Goal: Information Seeking & Learning: Check status

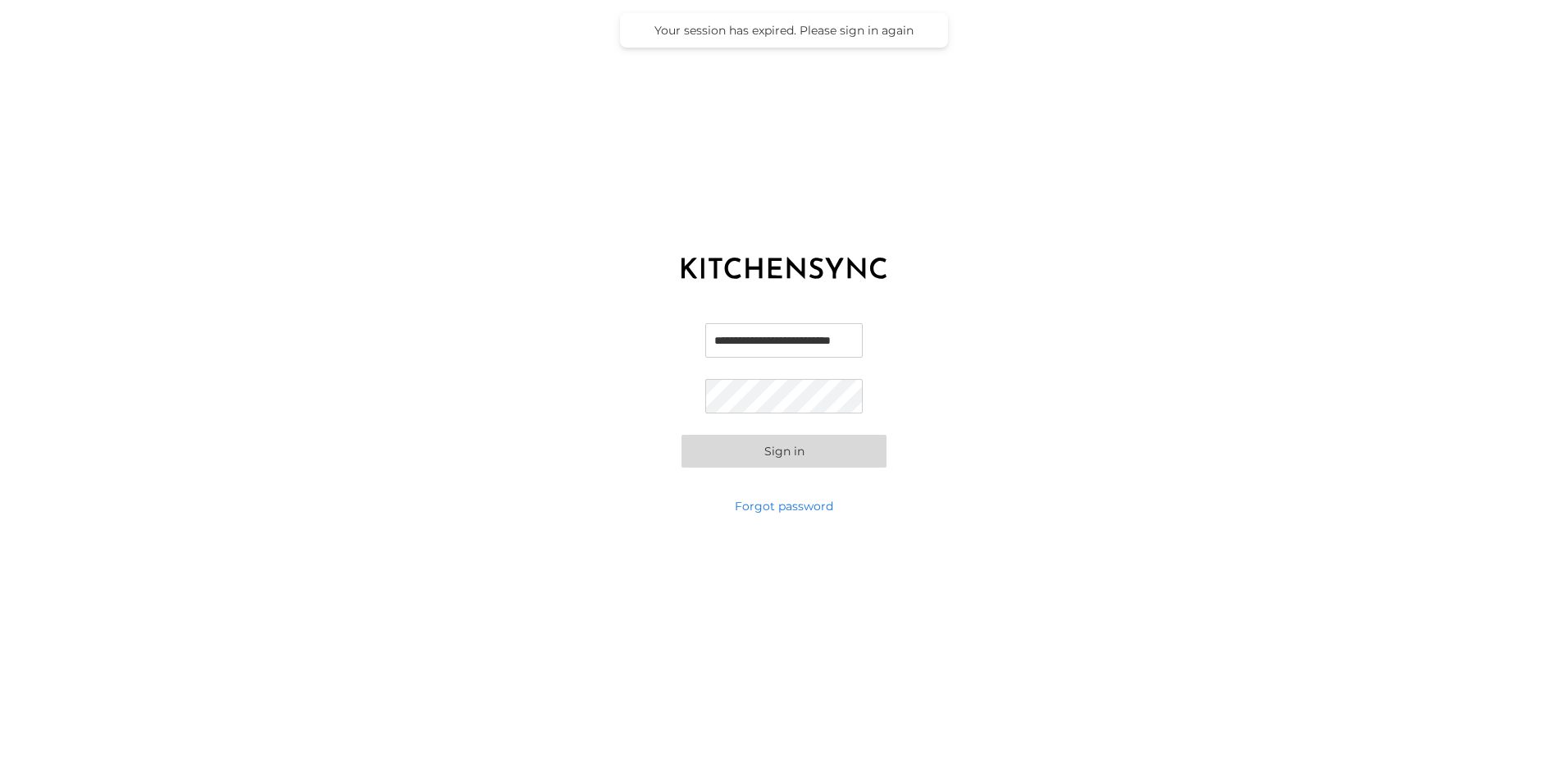
click at [813, 462] on button "Sign in" at bounding box center [784, 451] width 205 height 33
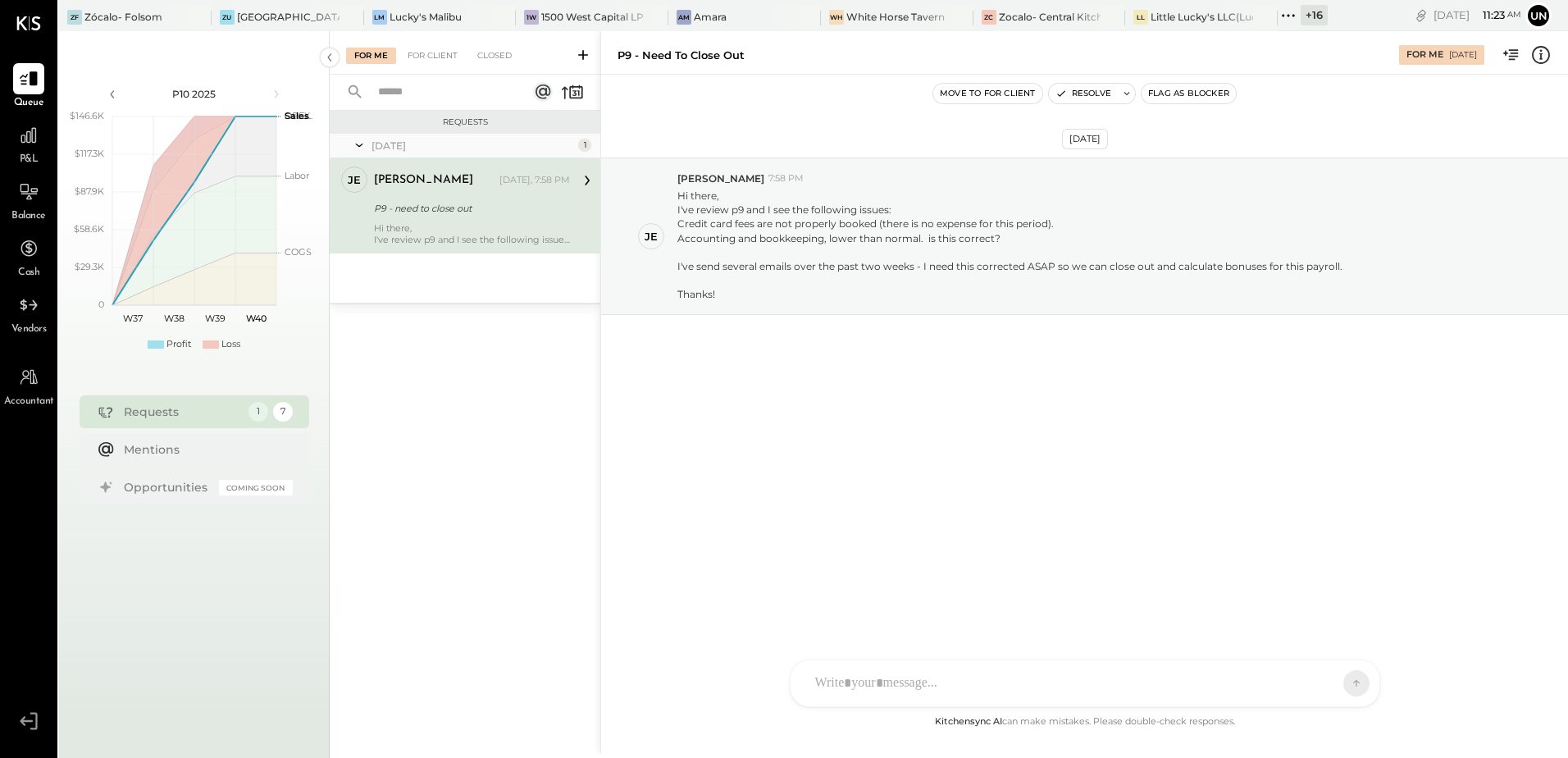
click at [807, 588] on div "[DATE] je [PERSON_NAME] 7:58 PM Hi there, I've review p9 and I see the followin…" at bounding box center [1084, 393] width 967 height 637
click at [941, 434] on div "[DATE] je [PERSON_NAME] 7:58 PM Hi there, I've review p9 and I see the followin…" at bounding box center [1084, 277] width 967 height 322
click at [875, 675] on div at bounding box center [1084, 683] width 589 height 46
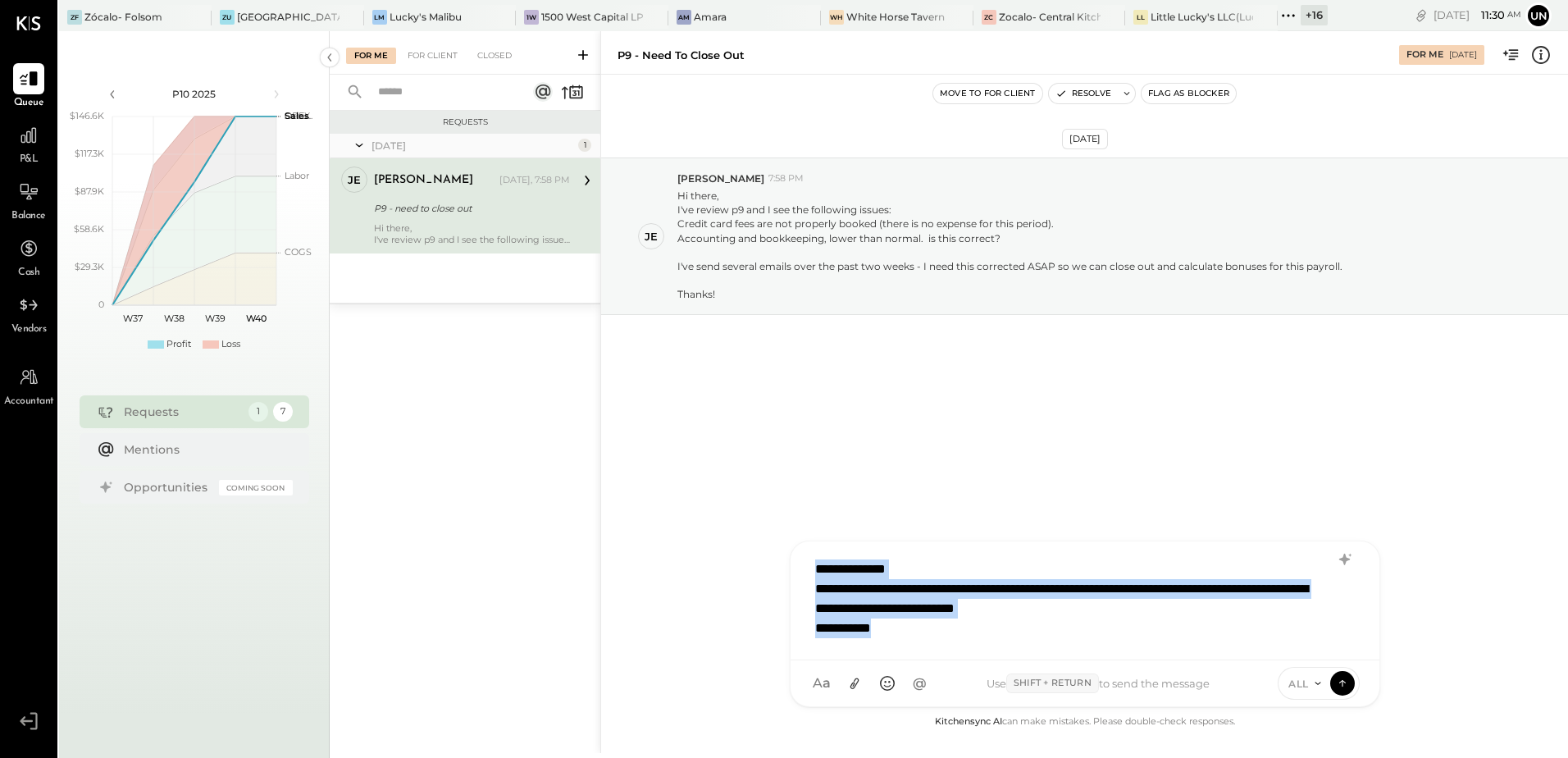
drag, startPoint x: 889, startPoint y: 632, endPoint x: 805, endPoint y: 560, distance: 110.6
click at [805, 560] on div "**********" at bounding box center [1084, 601] width 589 height 119
click at [20, 157] on span "P&L" at bounding box center [29, 159] width 19 height 14
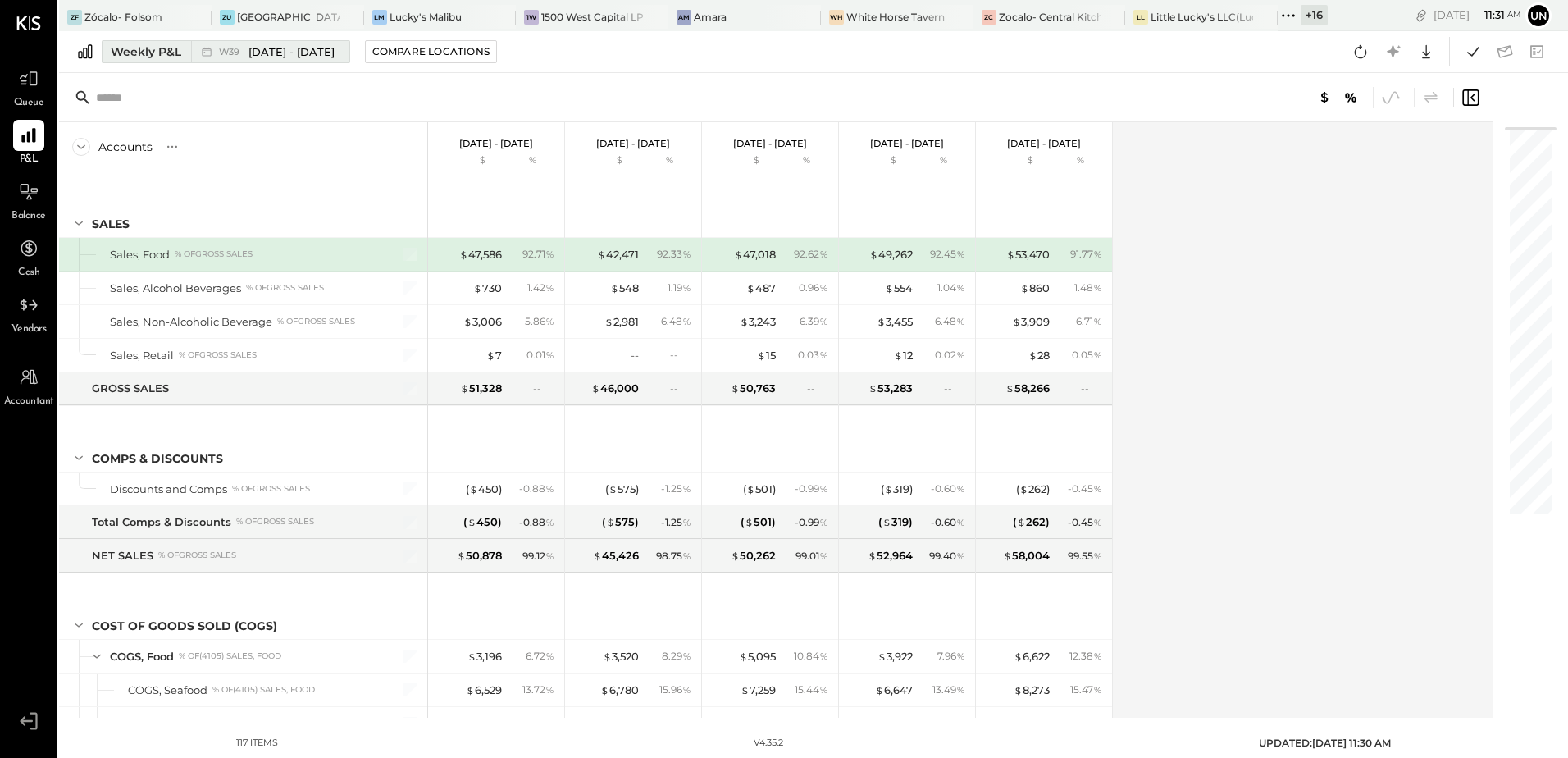
click at [141, 50] on div "Weekly P&L" at bounding box center [146, 51] width 71 height 16
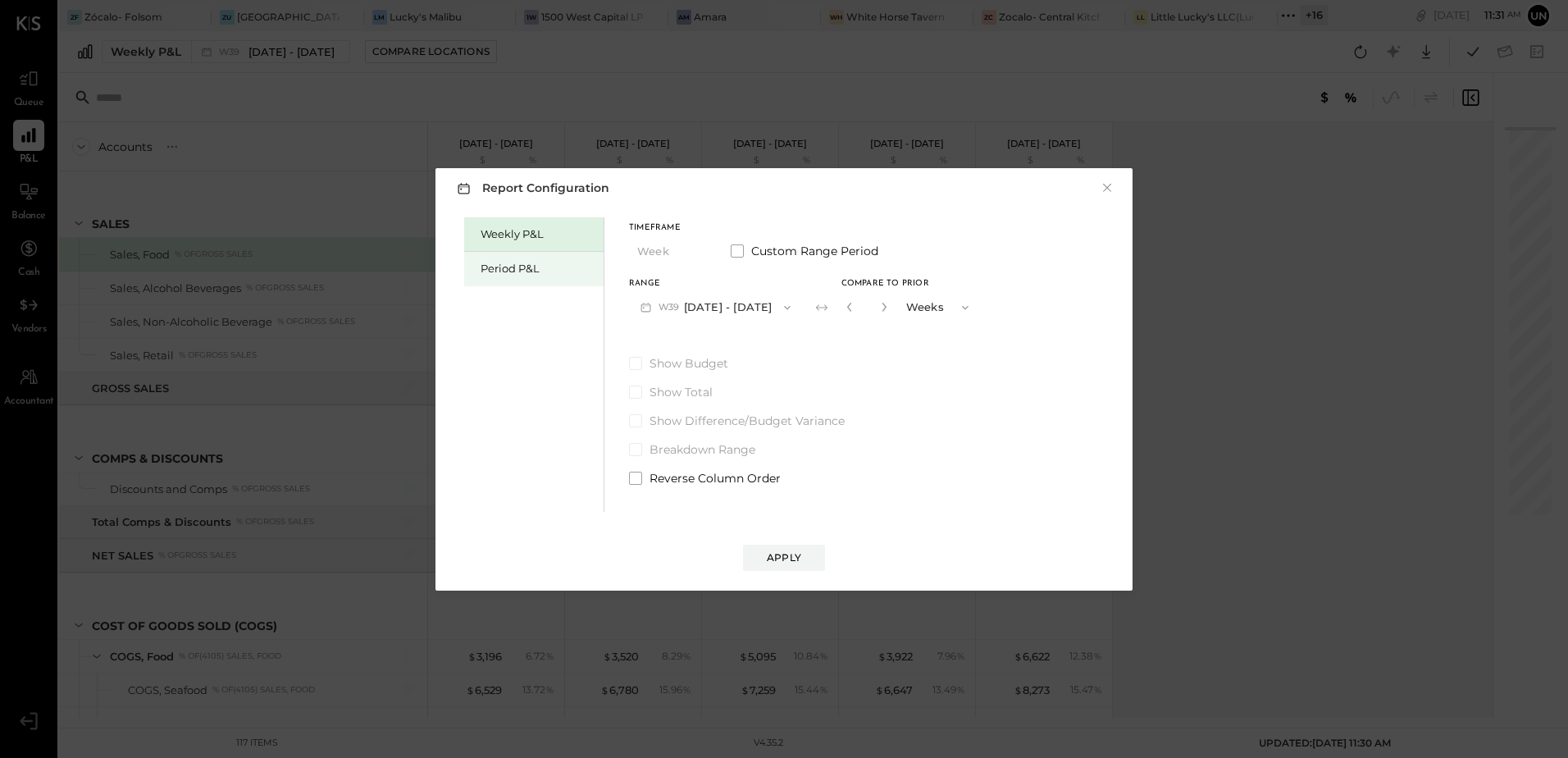
click at [551, 267] on div "Period P&L" at bounding box center [537, 268] width 115 height 15
click at [869, 317] on div "Compare" at bounding box center [849, 310] width 54 height 14
click at [878, 309] on icon "button" at bounding box center [880, 307] width 10 height 10
type input "*"
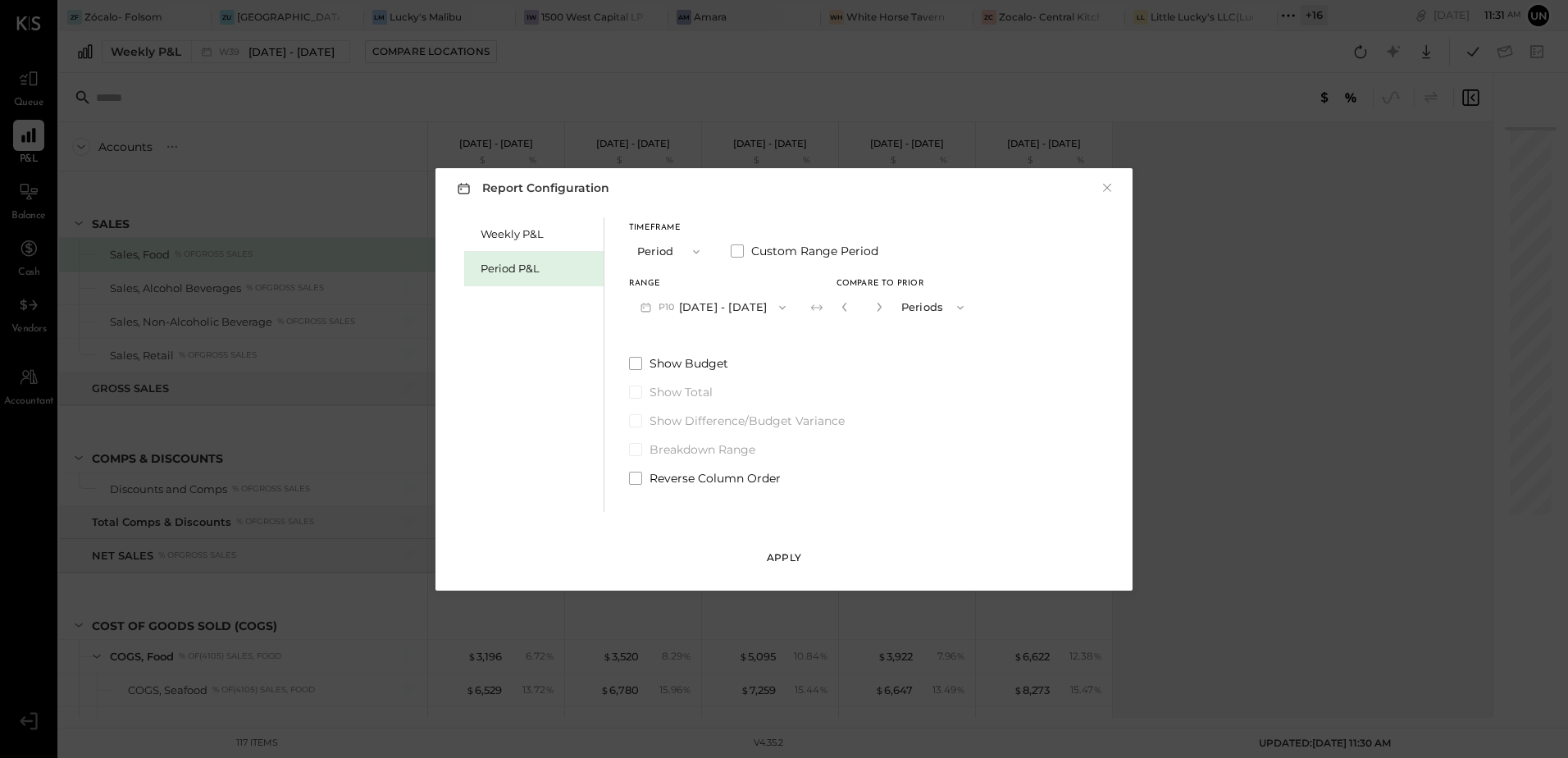
click at [787, 554] on div "Apply" at bounding box center [784, 557] width 34 height 14
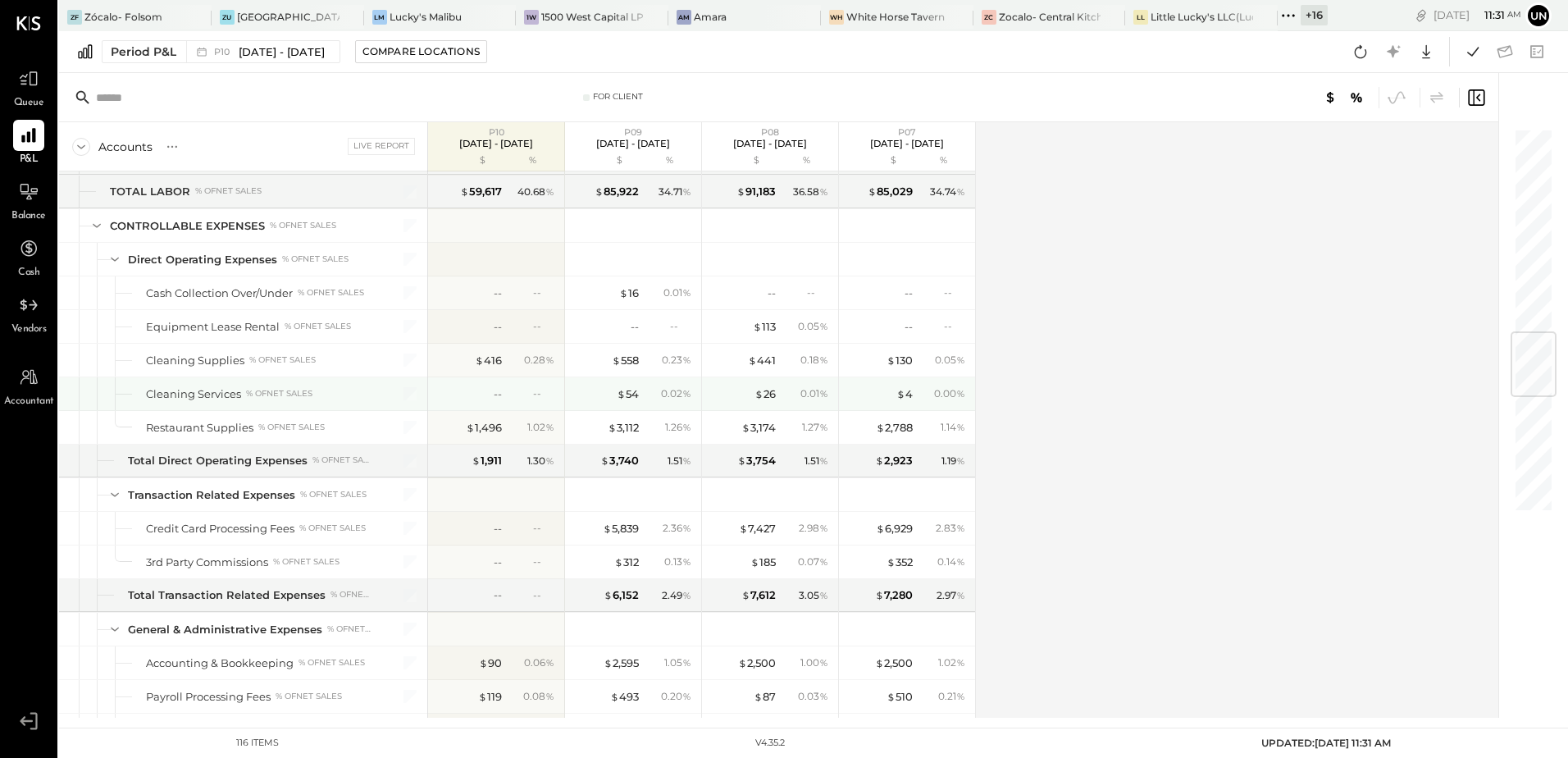
scroll to position [1805, 0]
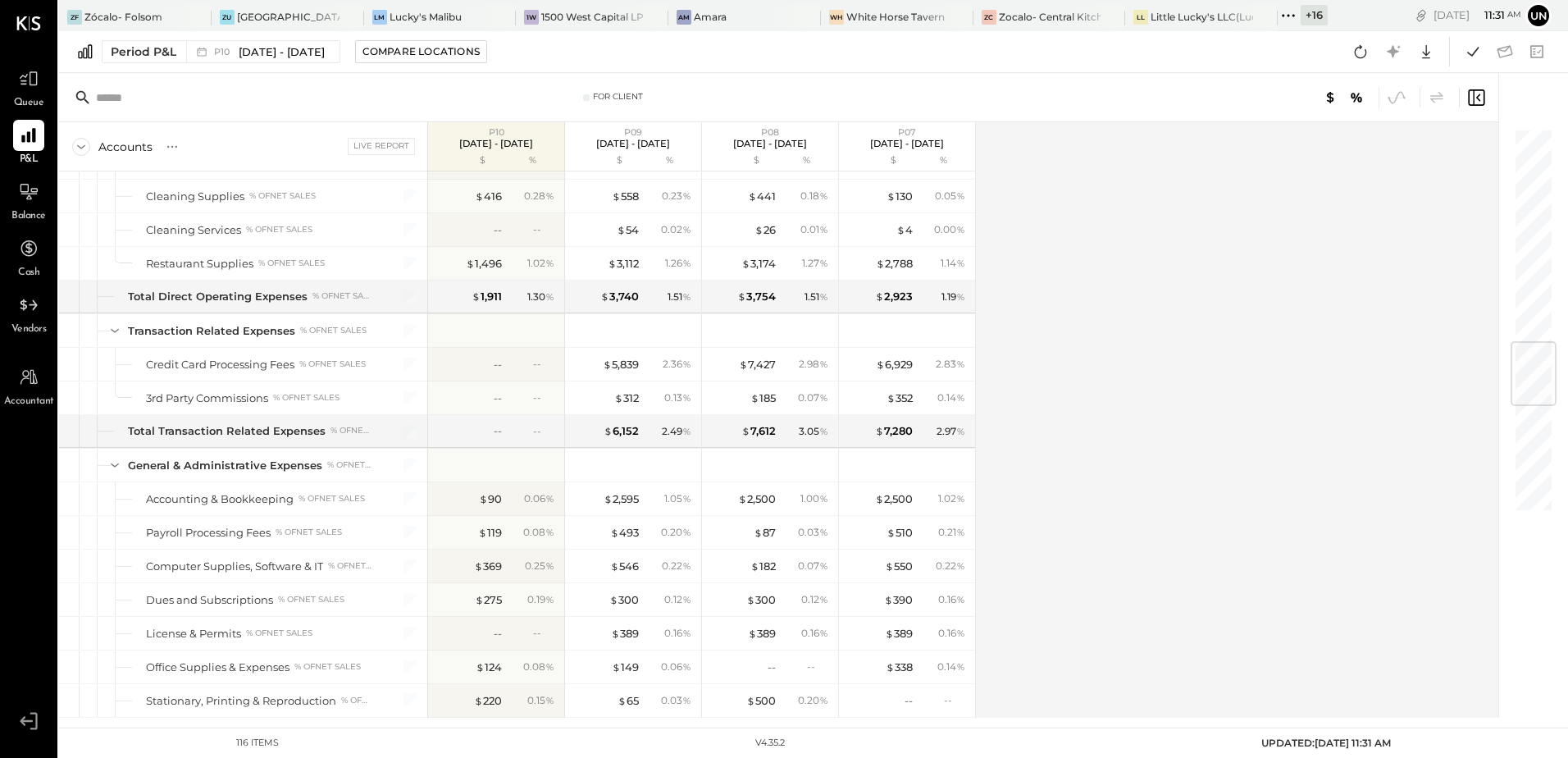
click at [1146, 353] on div "Accounts S % GL Live Report P10 [DATE] - [DATE] $ % P09 [DATE] - [DATE] $ % P08…" at bounding box center [779, 419] width 1442 height 595
click at [26, 83] on icon at bounding box center [28, 78] width 21 height 21
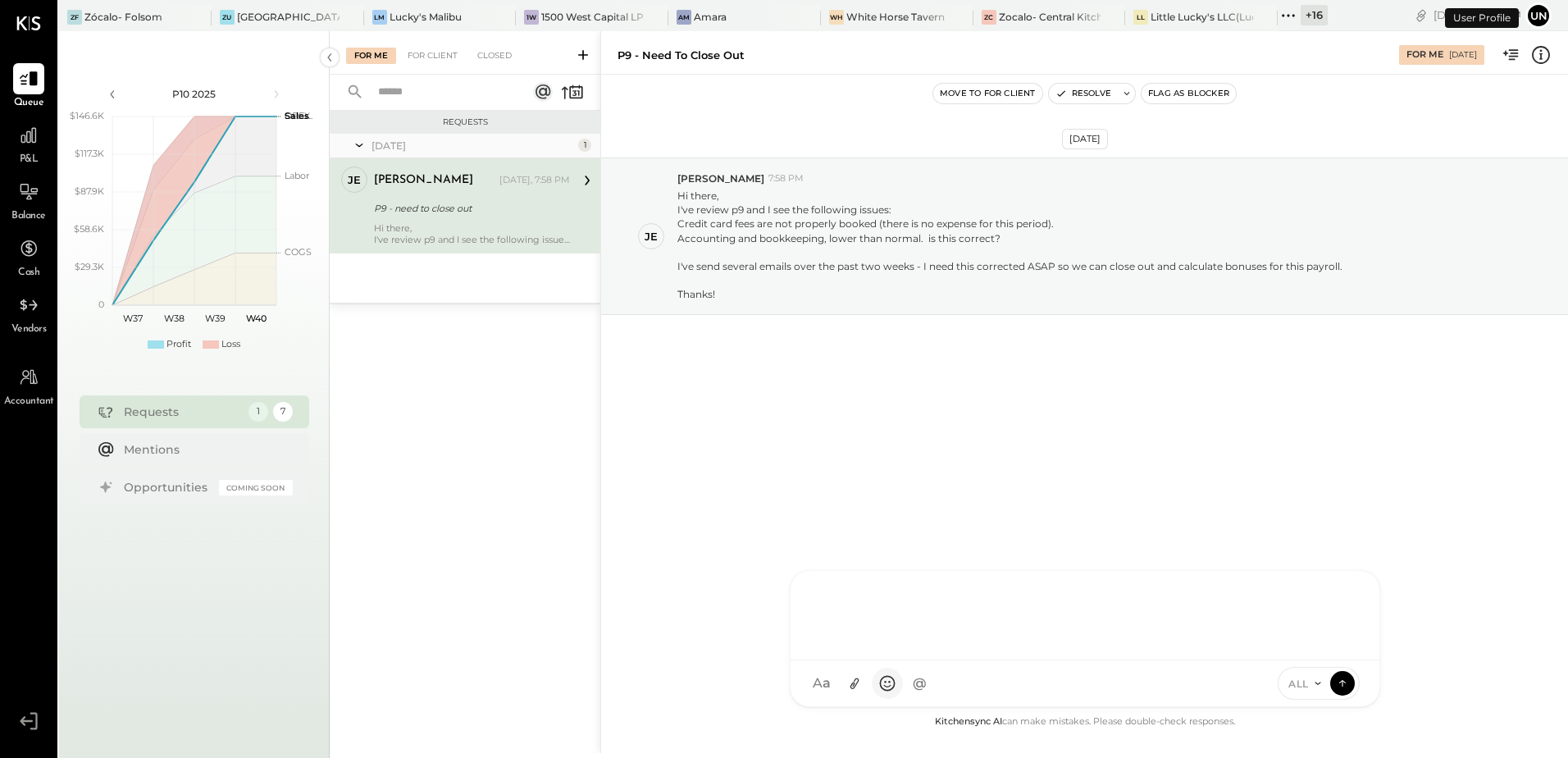
click at [895, 687] on div "UM [PERSON_NAME] [PERSON_NAME] B bo J [PERSON_NAME] AR [PERSON_NAME] AP [PERSON…" at bounding box center [1084, 638] width 590 height 137
paste div
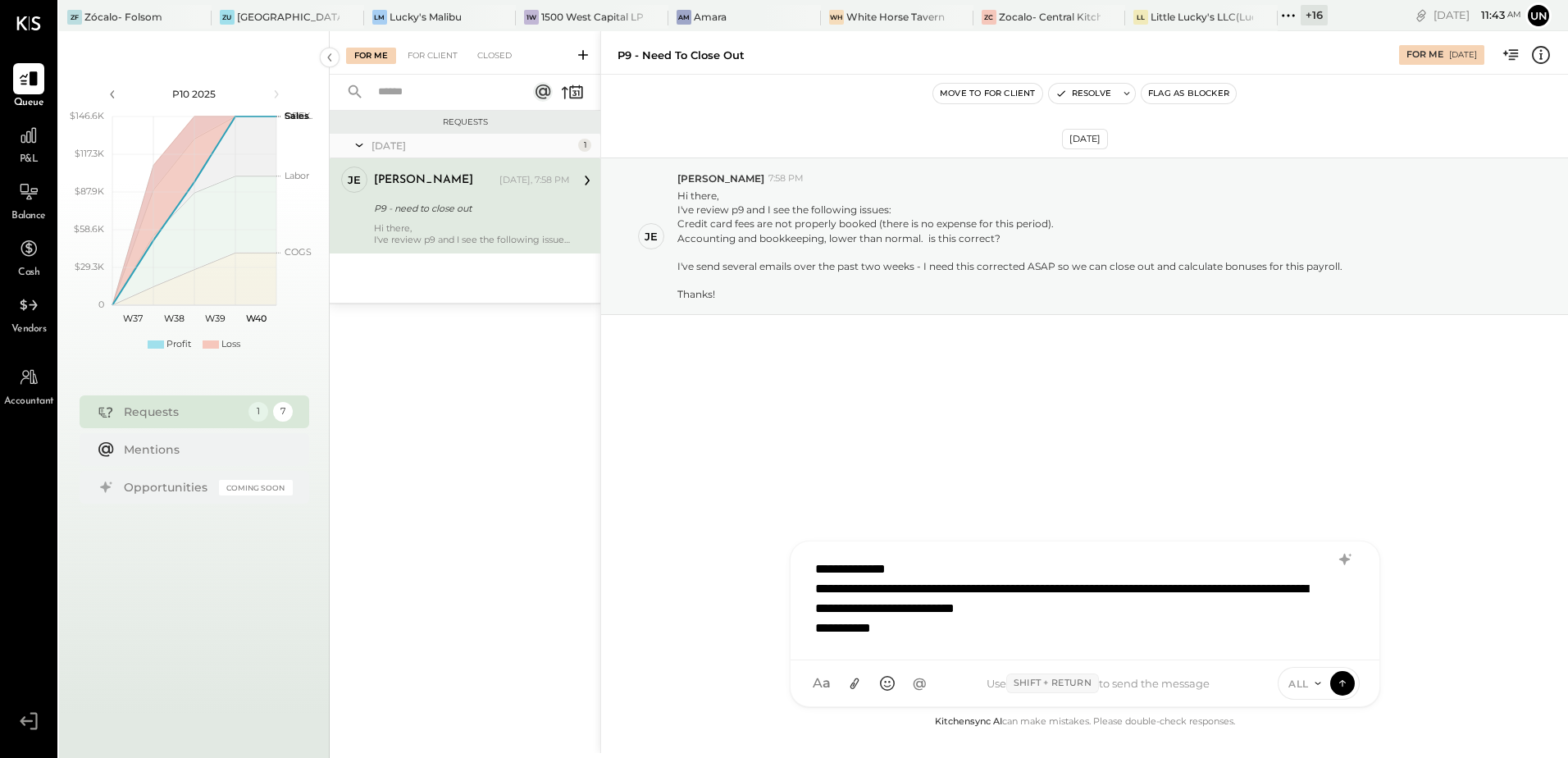
click at [928, 630] on div "**********" at bounding box center [1085, 599] width 556 height 95
click at [862, 503] on div "[DATE] je [PERSON_NAME] 7:58 PM Hi there, I've review p9 and I see the followin…" at bounding box center [1084, 393] width 967 height 637
click at [916, 631] on div "**********" at bounding box center [1085, 599] width 556 height 95
click at [1341, 678] on icon at bounding box center [1342, 682] width 14 height 16
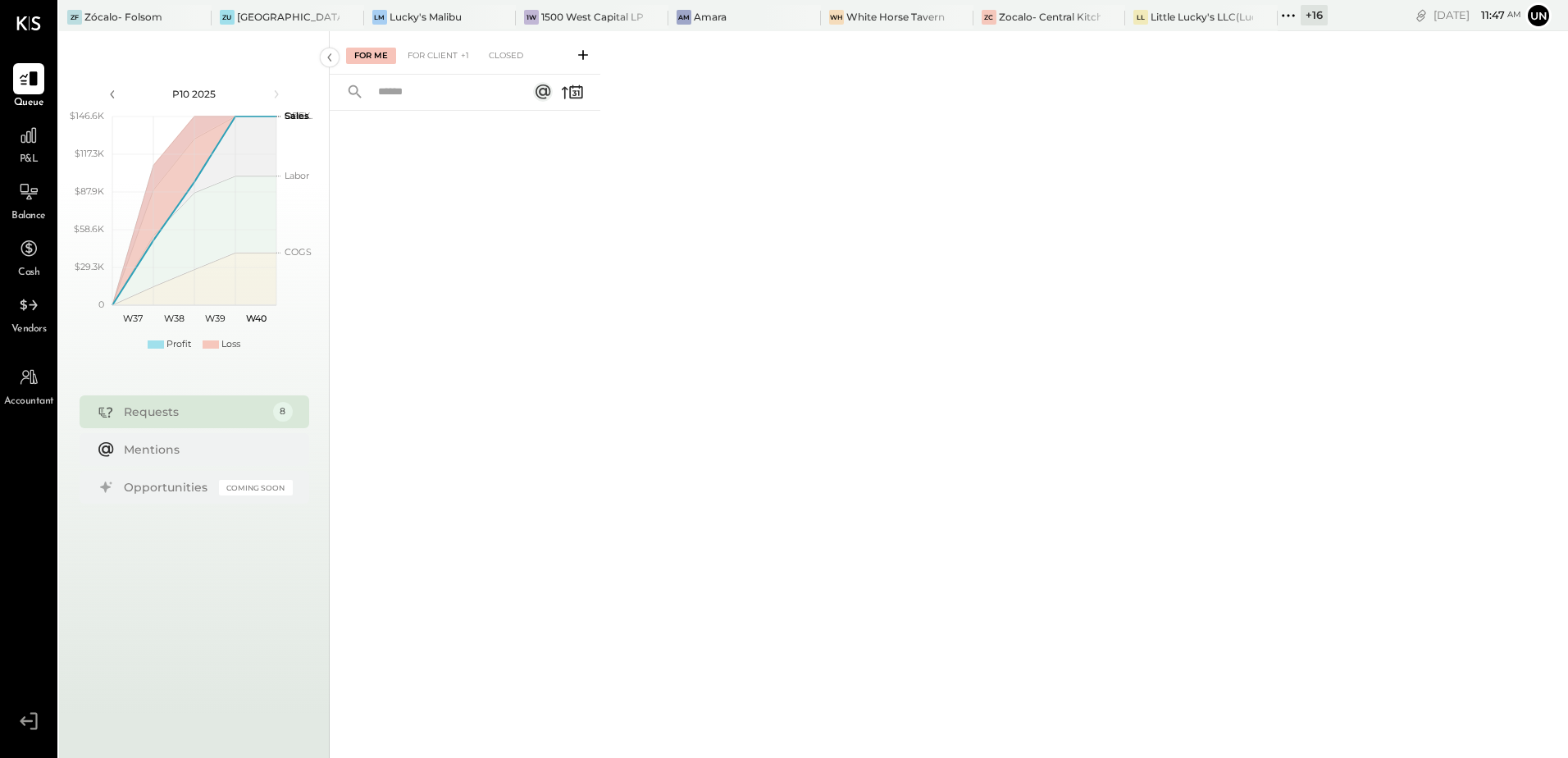
click at [434, 70] on div "For Me For Client +1 Closed" at bounding box center [465, 53] width 271 height 43
click at [435, 62] on div "For Client +1" at bounding box center [438, 55] width 78 height 16
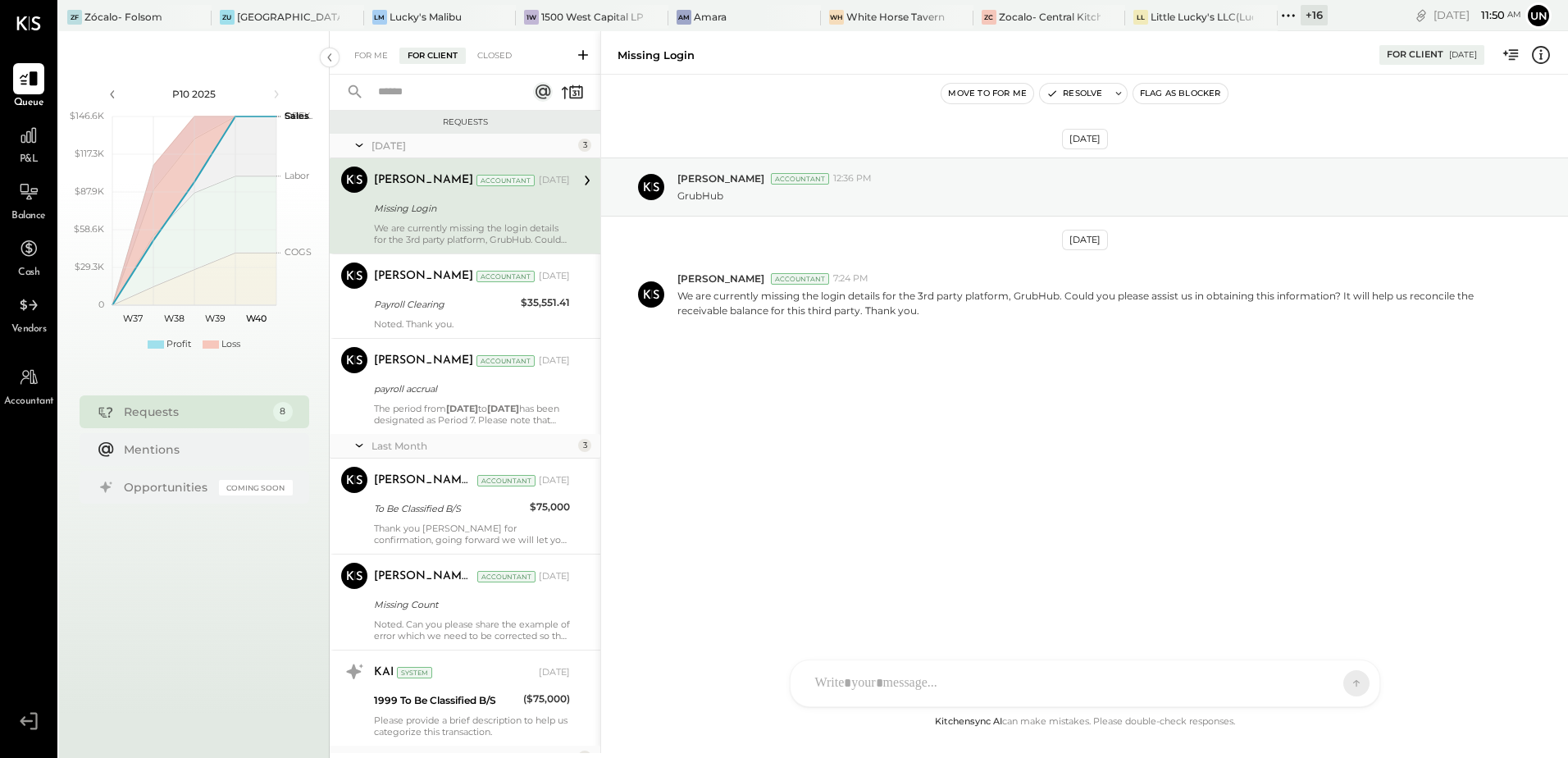
click at [903, 525] on div "[DATE] [PERSON_NAME] Accountant 12:36 PM GrubHub [DATE] [PERSON_NAME] Accountan…" at bounding box center [1084, 393] width 967 height 637
click at [1203, 583] on div "[DATE] [PERSON_NAME] Accountant 12:36 PM GrubHub [DATE] [PERSON_NAME] Accountan…" at bounding box center [1084, 393] width 967 height 637
